Goal: Transaction & Acquisition: Purchase product/service

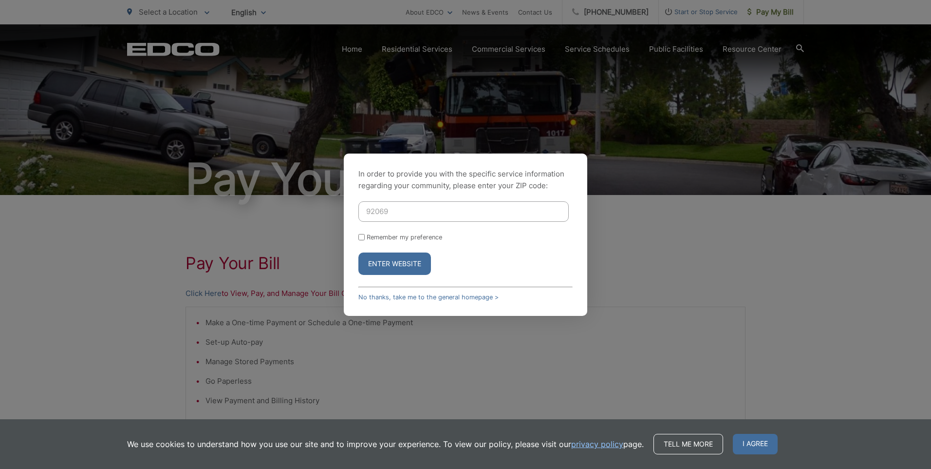
type input "92069"
click at [369, 265] on button "Enter Website" at bounding box center [394, 263] width 73 height 22
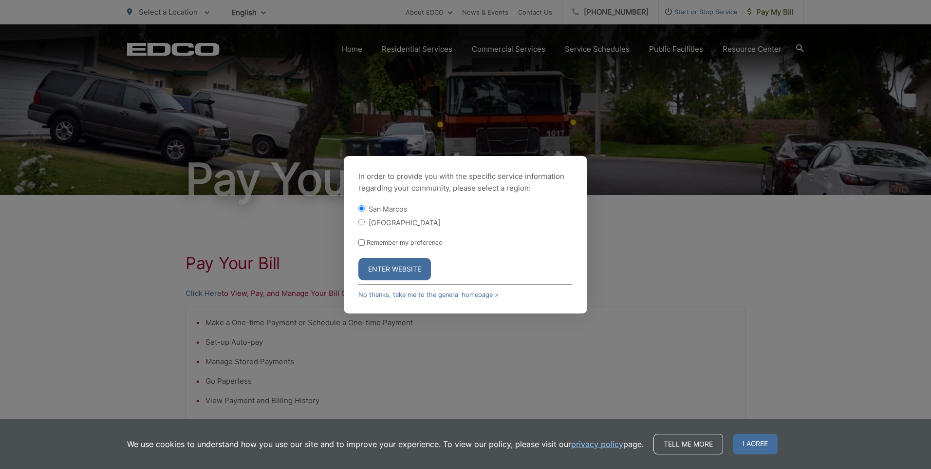
click at [424, 270] on button "Enter Website" at bounding box center [394, 269] width 73 height 22
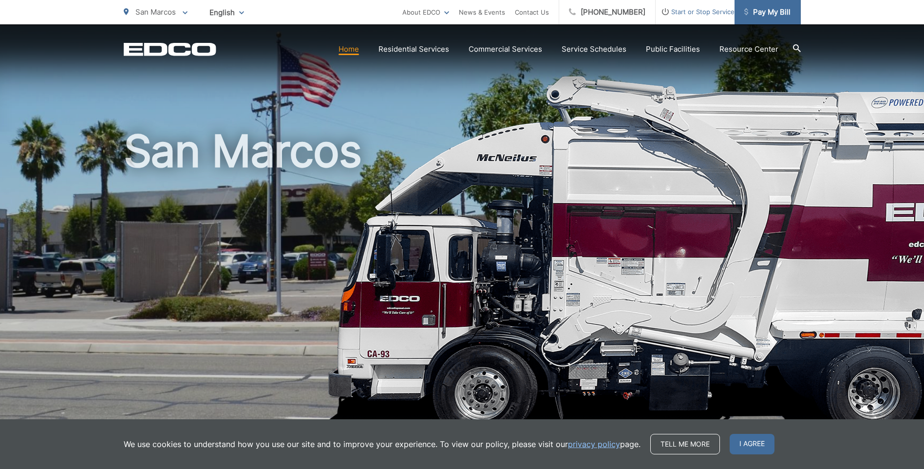
click at [754, 13] on span "Pay My Bill" at bounding box center [767, 12] width 46 height 12
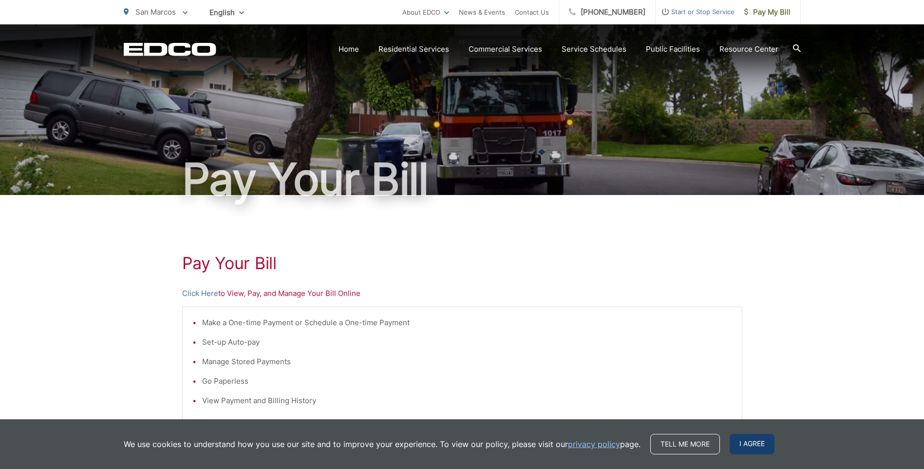
click at [751, 441] on span "I agree" at bounding box center [752, 443] width 45 height 20
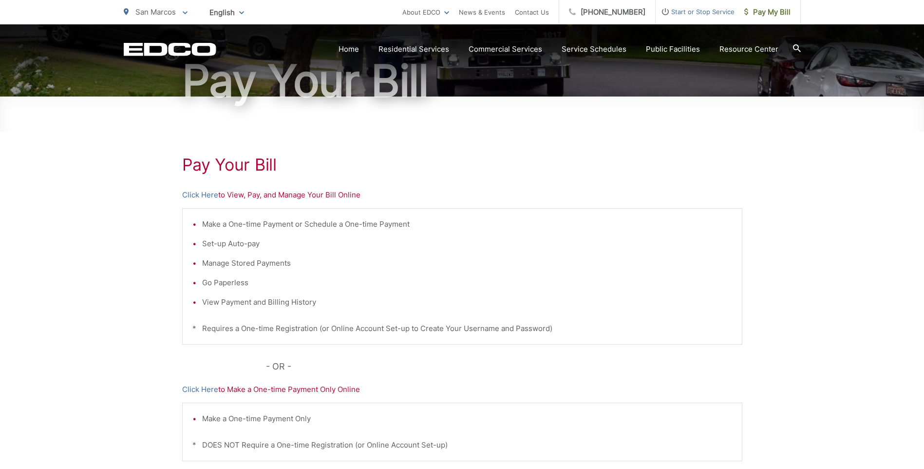
scroll to position [172, 0]
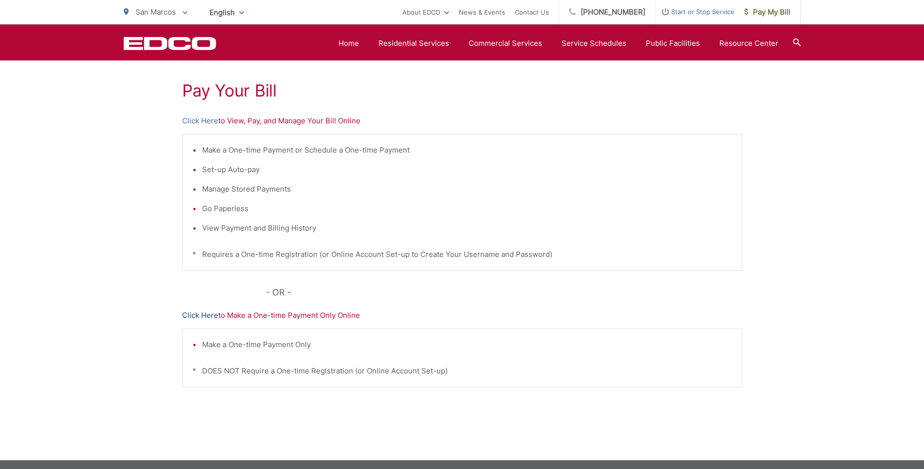
click at [204, 315] on link "Click Here" at bounding box center [200, 315] width 36 height 12
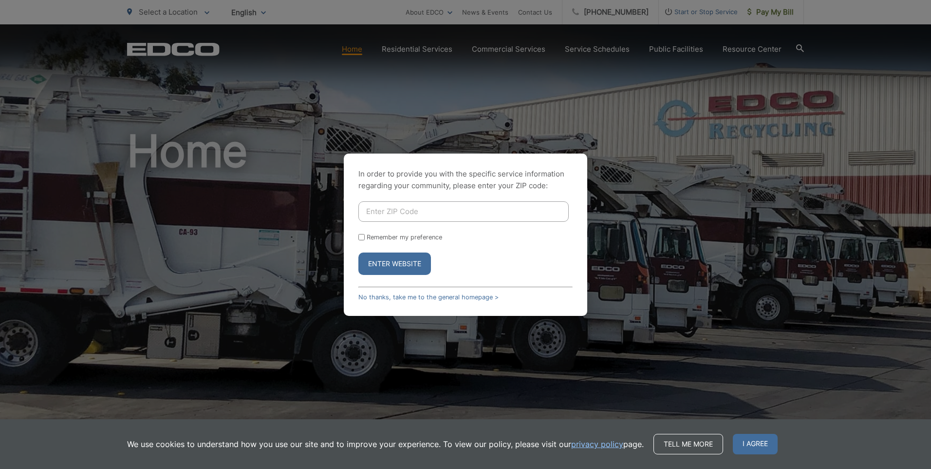
click at [392, 213] on input "Enter ZIP Code" at bounding box center [463, 211] width 210 height 20
type input "92069"
click at [374, 263] on button "Enter Website" at bounding box center [394, 263] width 73 height 22
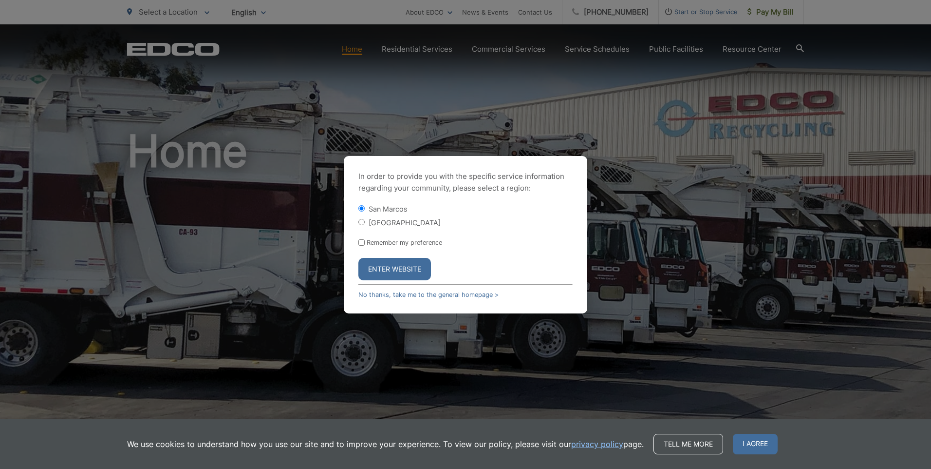
click at [401, 263] on button "Enter Website" at bounding box center [394, 269] width 73 height 22
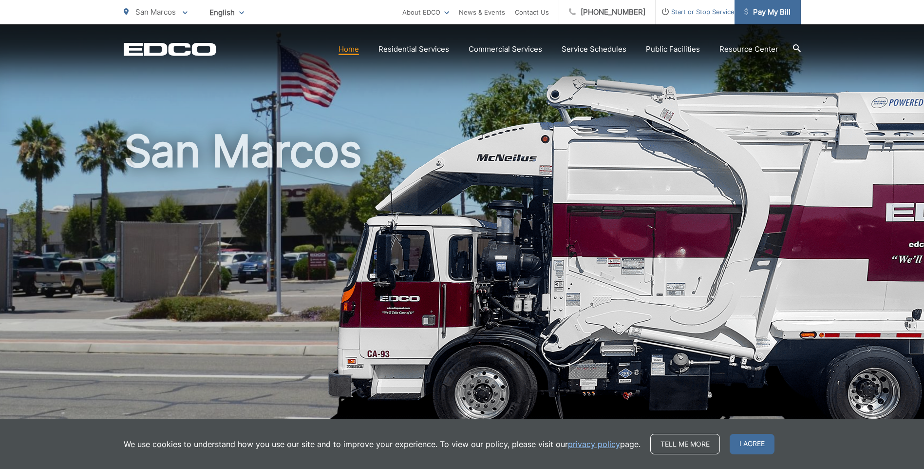
click at [783, 11] on span "Pay My Bill" at bounding box center [767, 12] width 46 height 12
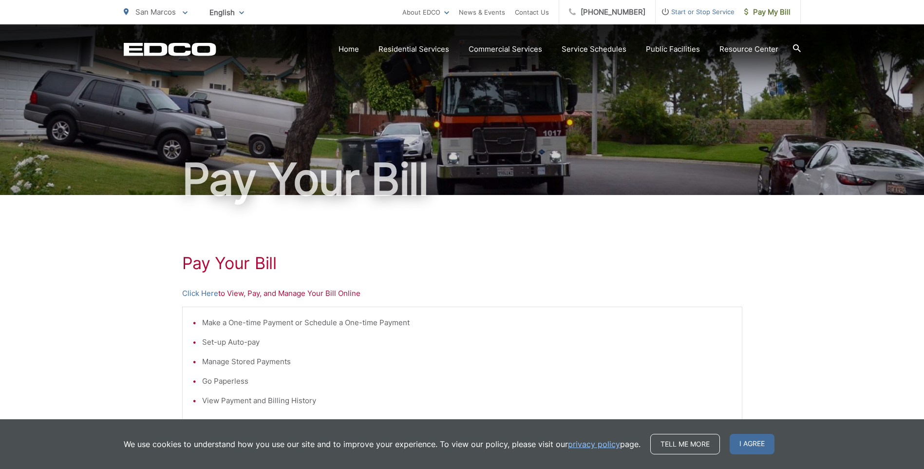
click at [752, 446] on span "I agree" at bounding box center [752, 443] width 45 height 20
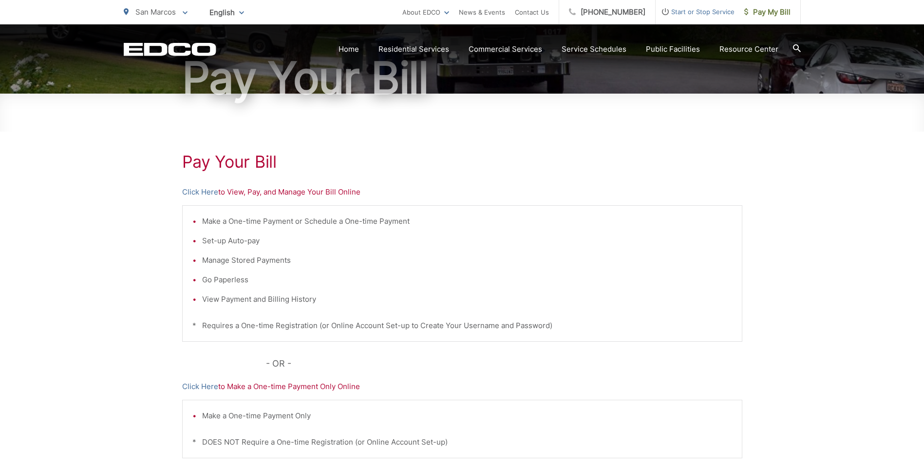
scroll to position [106, 0]
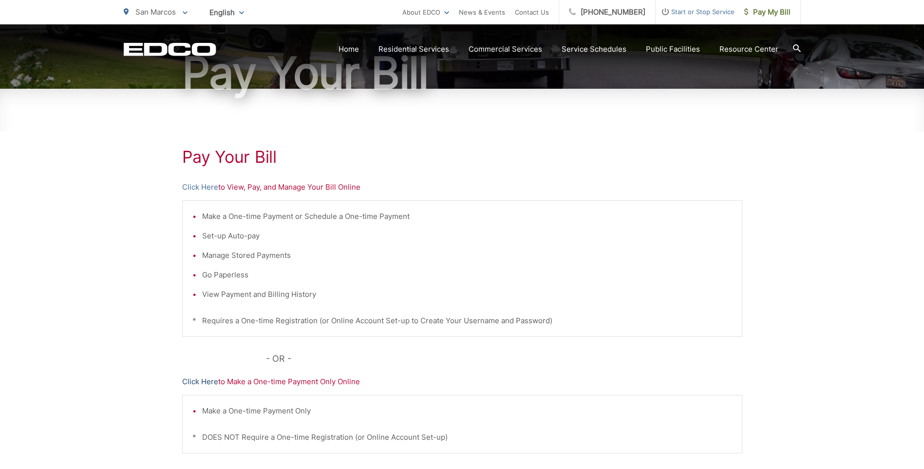
click at [210, 382] on link "Click Here" at bounding box center [200, 382] width 36 height 12
